Goal: Transaction & Acquisition: Purchase product/service

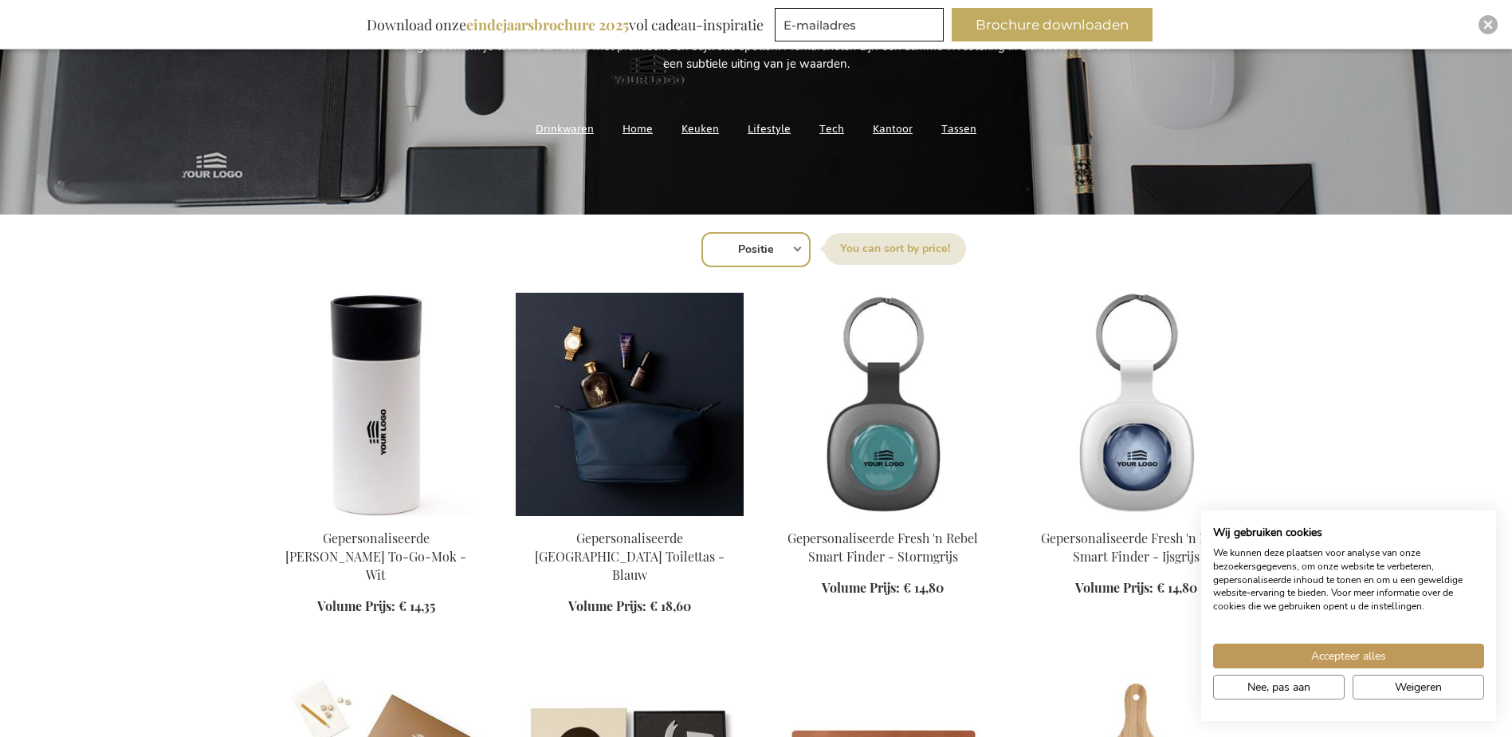
scroll to position [239, 0]
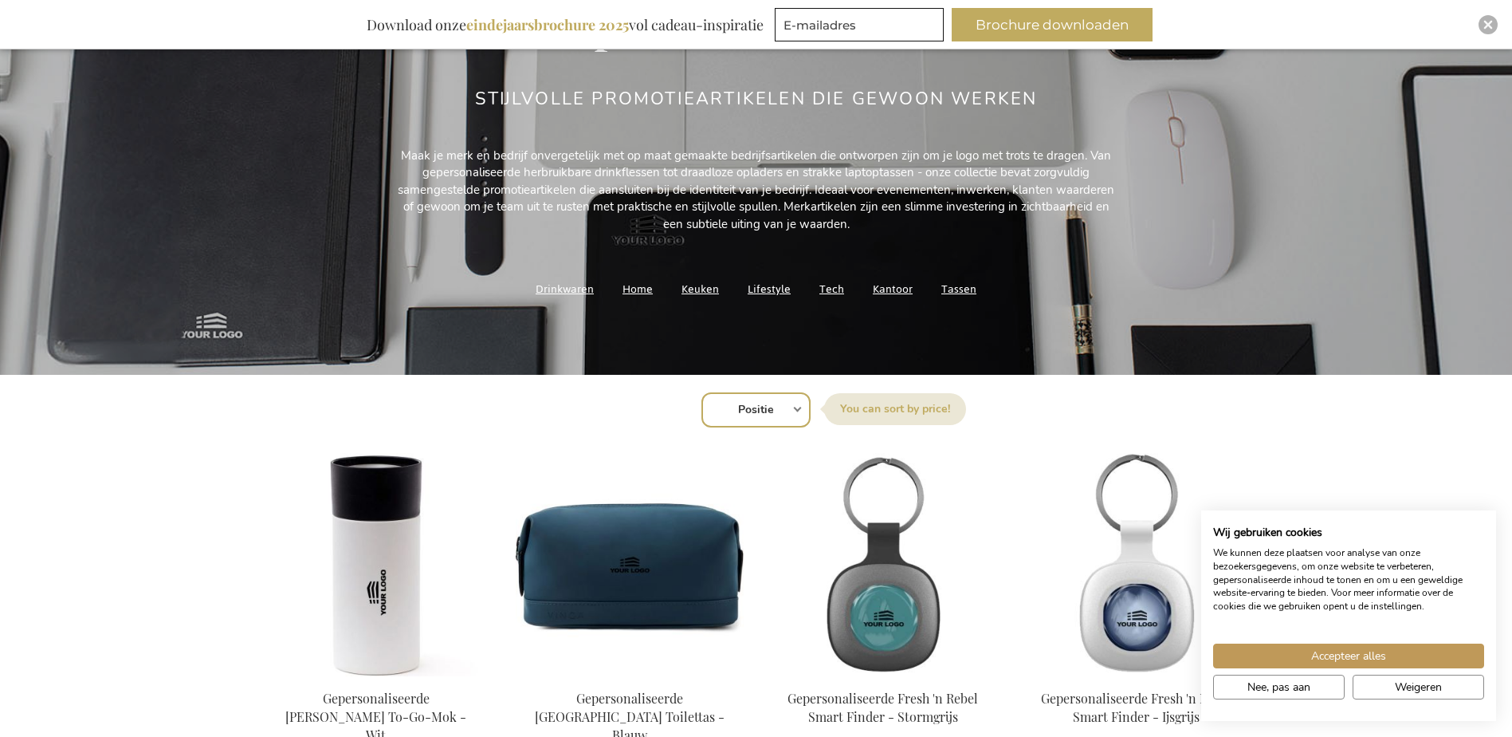
click at [753, 409] on select "Positie Best Sellers Meest bekeken Nieuw Biggest Saving Price: low to high Pric…" at bounding box center [755, 409] width 109 height 35
select select "price_asc"
click at [701, 392] on select "Positie Best Sellers Meest bekeken Nieuw Biggest Saving Price: low to high Pric…" at bounding box center [755, 409] width 109 height 35
click at [1366, 658] on span "Accepteer alles" at bounding box center [1348, 655] width 75 height 17
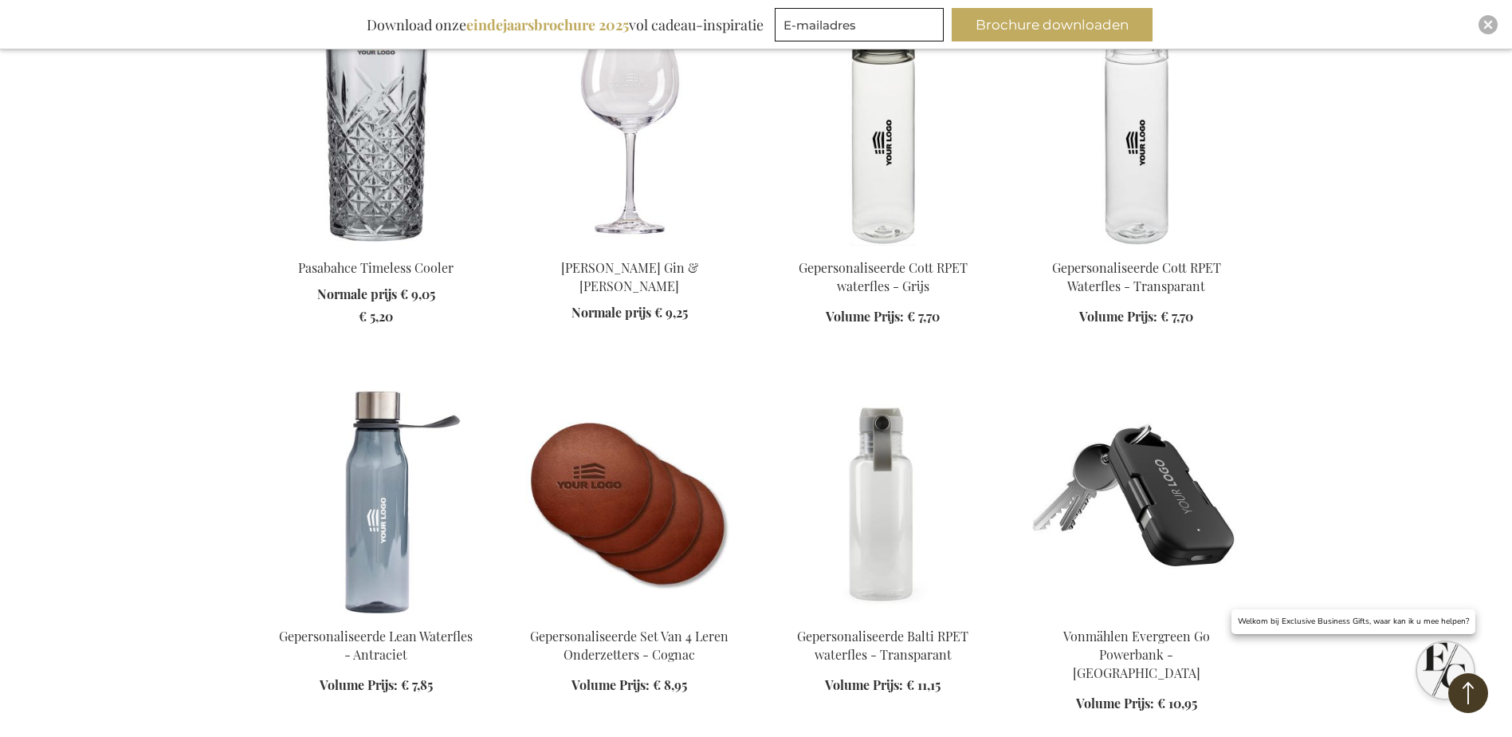
scroll to position [2471, 0]
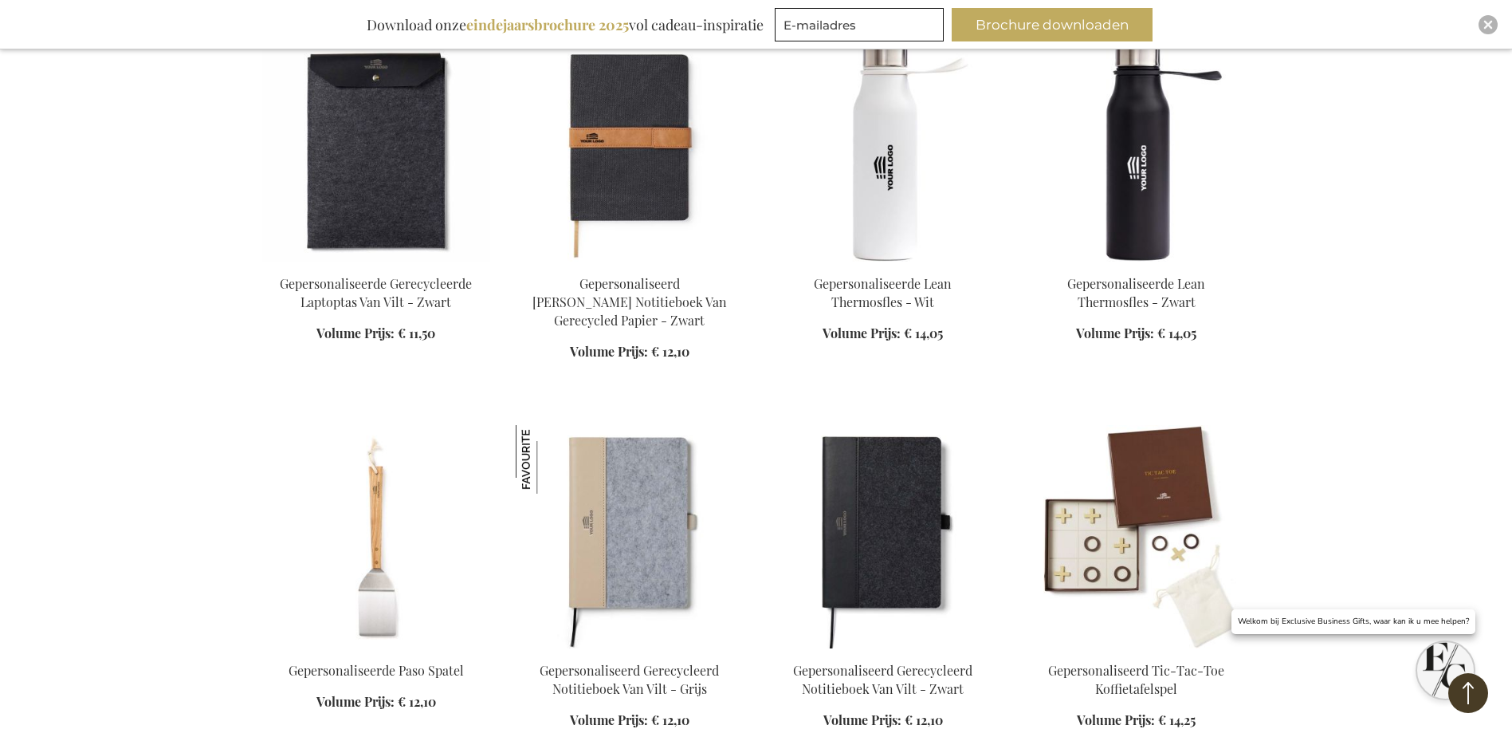
scroll to position [2710, 0]
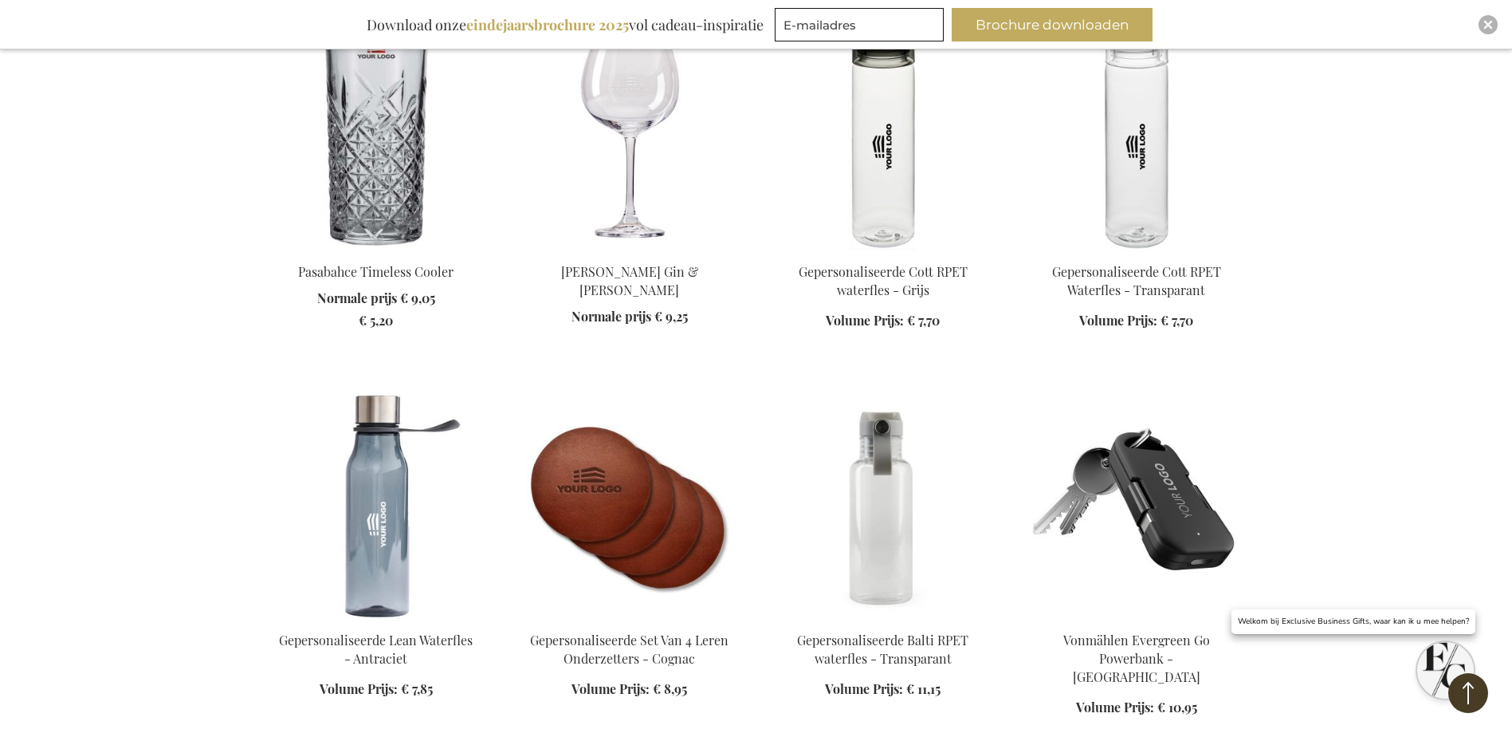
scroll to position [2152, 0]
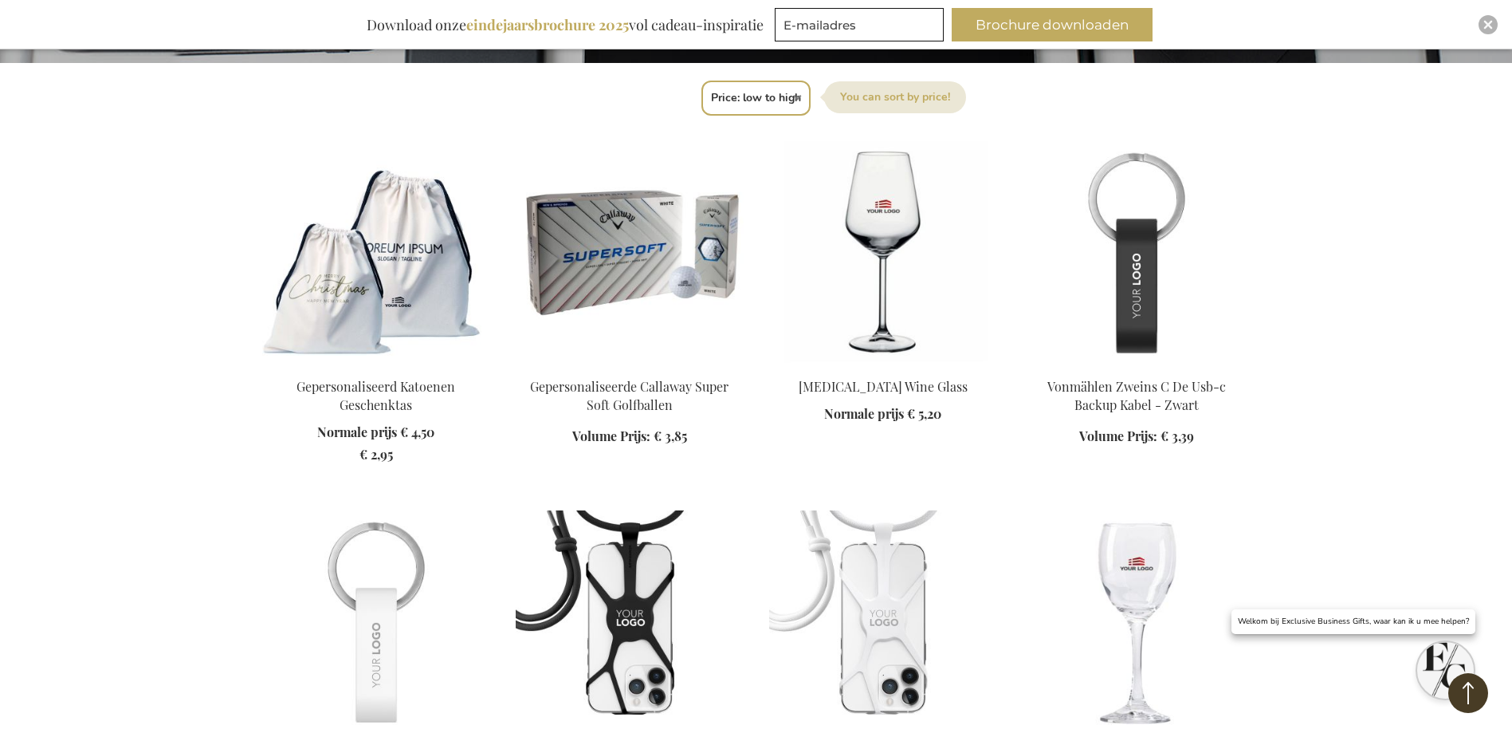
scroll to position [478, 0]
